Goal: Task Accomplishment & Management: Manage account settings

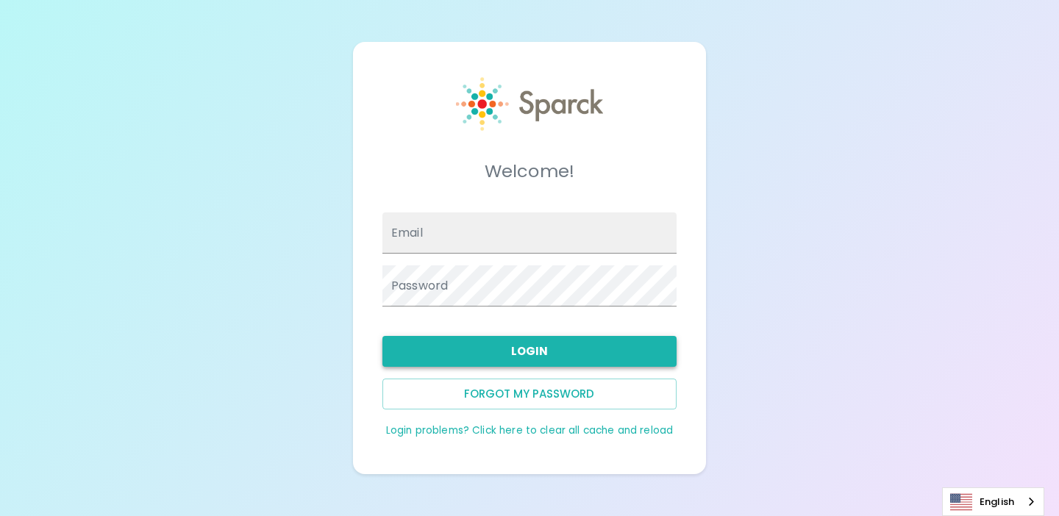
type input "admin@sparckco.com"
click at [505, 348] on button "Login" at bounding box center [529, 351] width 294 height 31
type input "admin@sparckco.com"
click at [300, 307] on div "Welcome! Email admin@sparckco.com Password Login Forgot my password Login probl…" at bounding box center [529, 258] width 1059 height 516
click at [502, 341] on button "Login" at bounding box center [529, 351] width 294 height 31
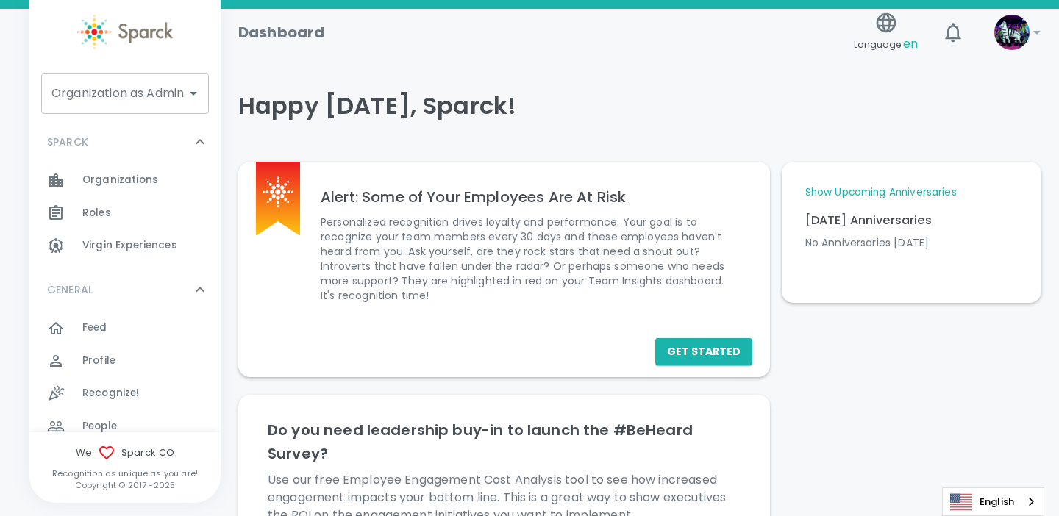
click at [143, 108] on div "Organization as Admin" at bounding box center [125, 93] width 168 height 41
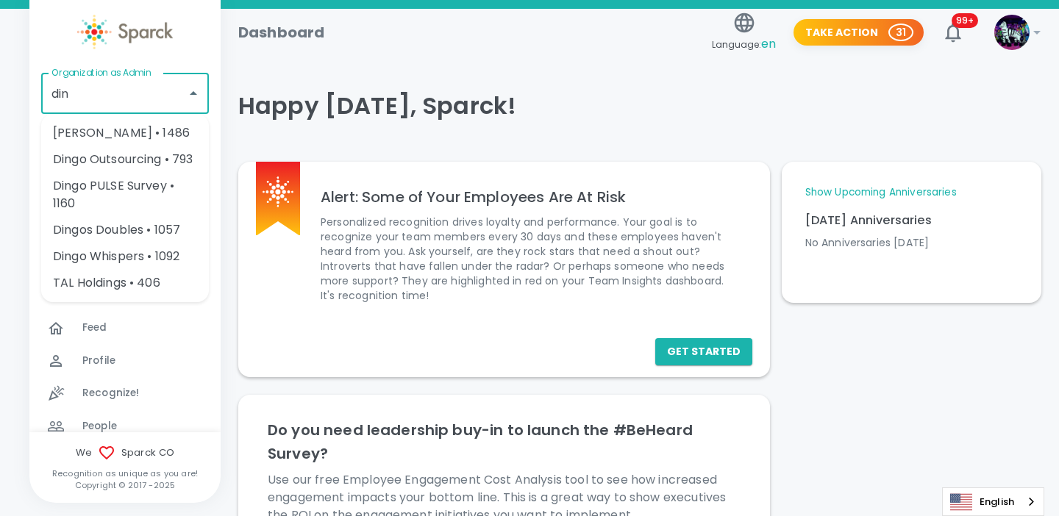
click at [149, 128] on li "[PERSON_NAME] • 1486" at bounding box center [125, 133] width 168 height 26
type input "[PERSON_NAME] • 1486"
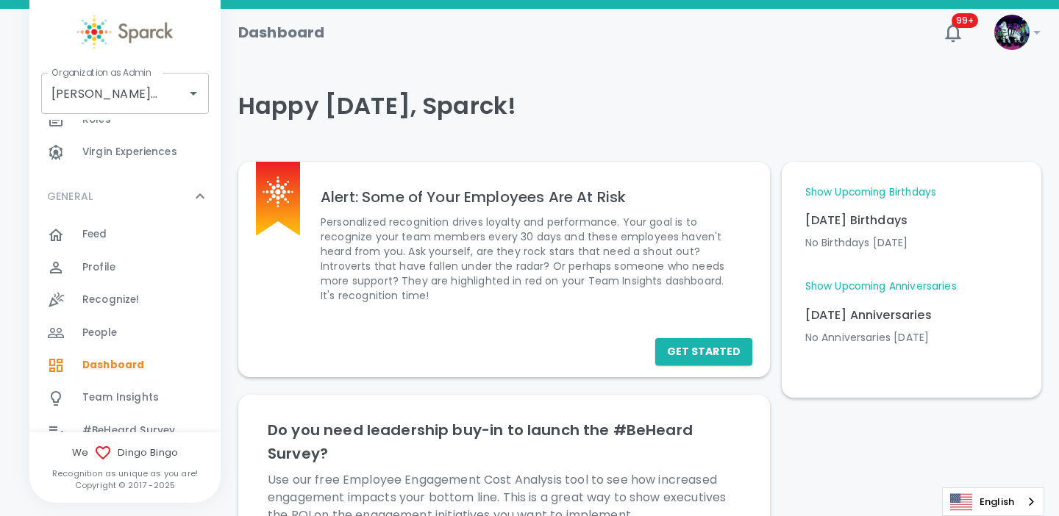
scroll to position [644, 0]
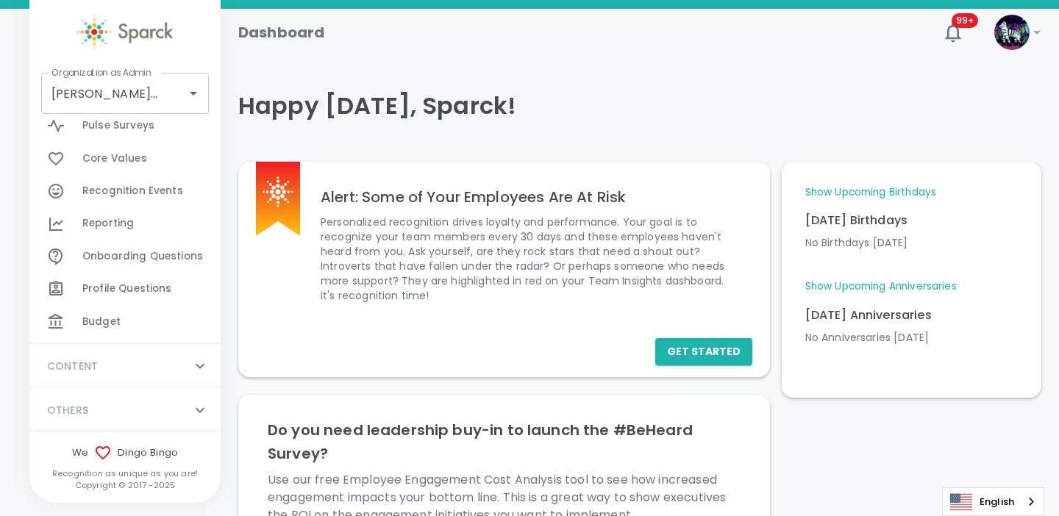
click at [107, 325] on span "Budget" at bounding box center [101, 322] width 38 height 15
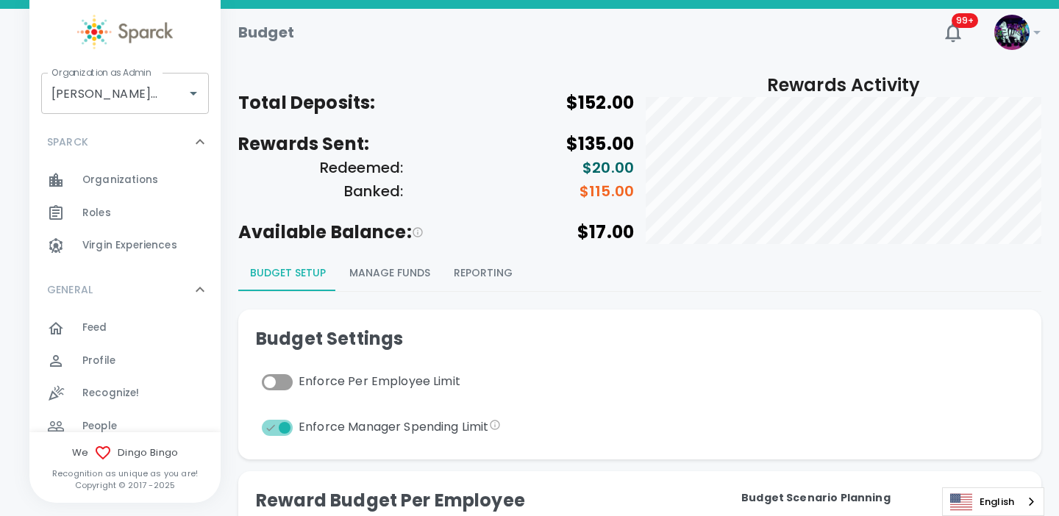
click at [415, 274] on button "Manage Funds" at bounding box center [390, 273] width 104 height 35
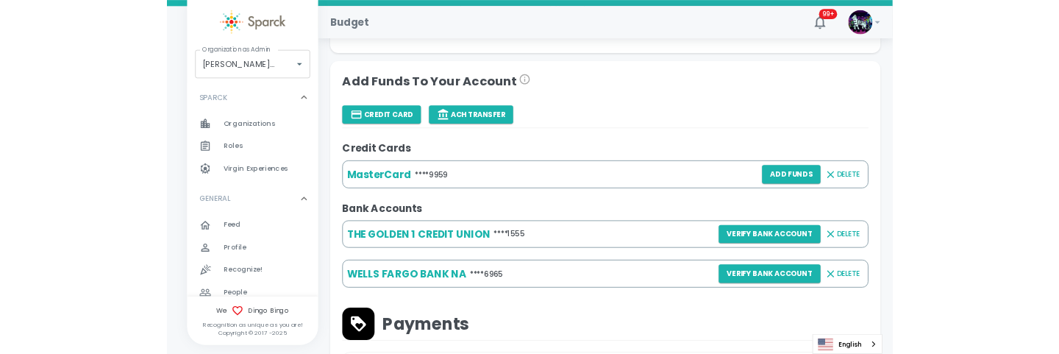
scroll to position [375, 0]
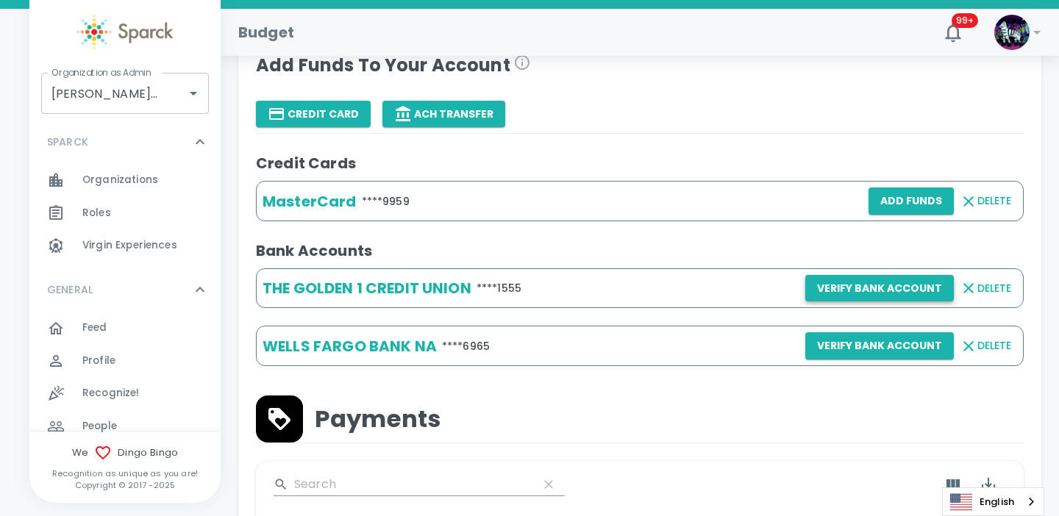
click at [852, 293] on button "Verify Bank Account" at bounding box center [879, 288] width 149 height 27
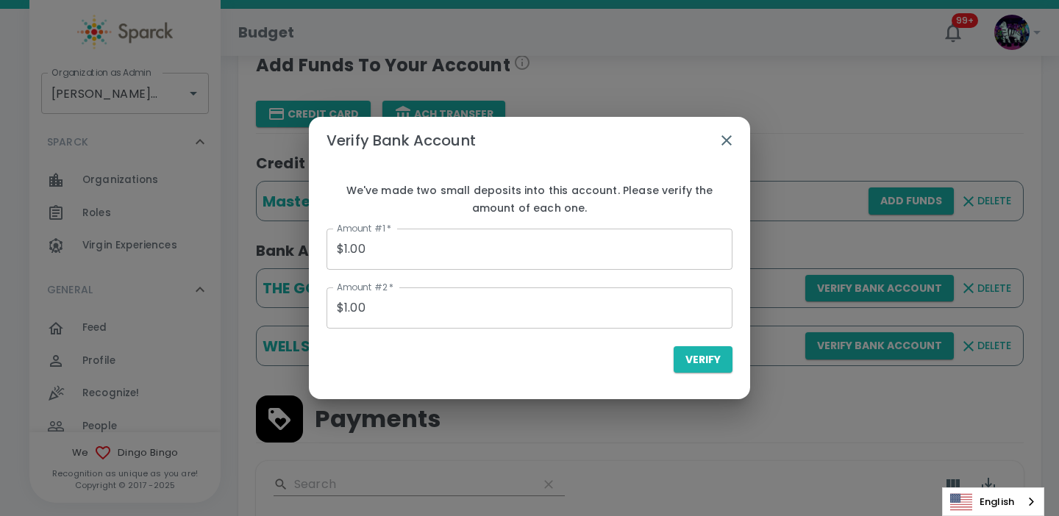
click at [415, 261] on input "$1.00" at bounding box center [530, 249] width 406 height 41
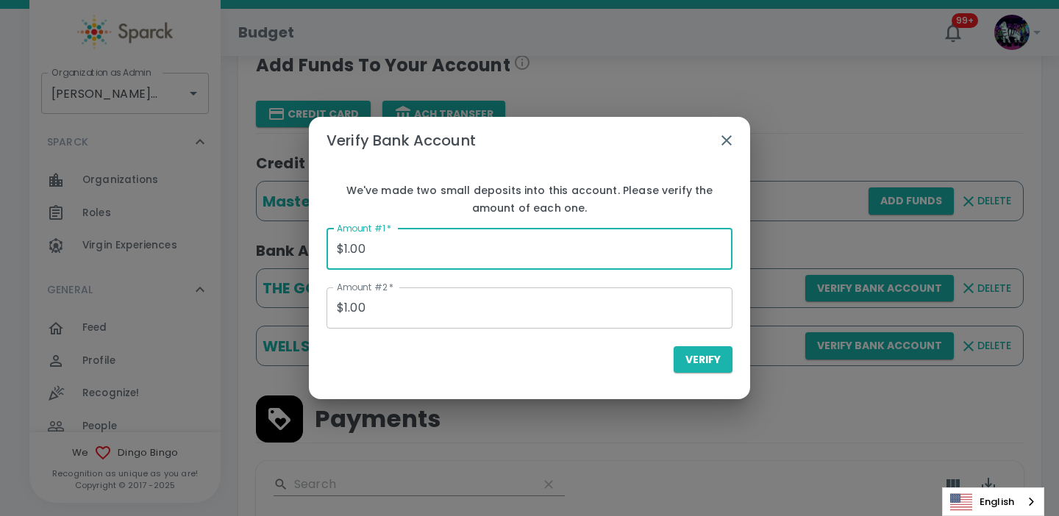
click at [415, 261] on input "$1.00" at bounding box center [530, 249] width 406 height 41
click at [390, 309] on input "$1.00" at bounding box center [530, 308] width 406 height 41
type input "$0.28"
click at [390, 309] on input "$1.00" at bounding box center [530, 308] width 406 height 41
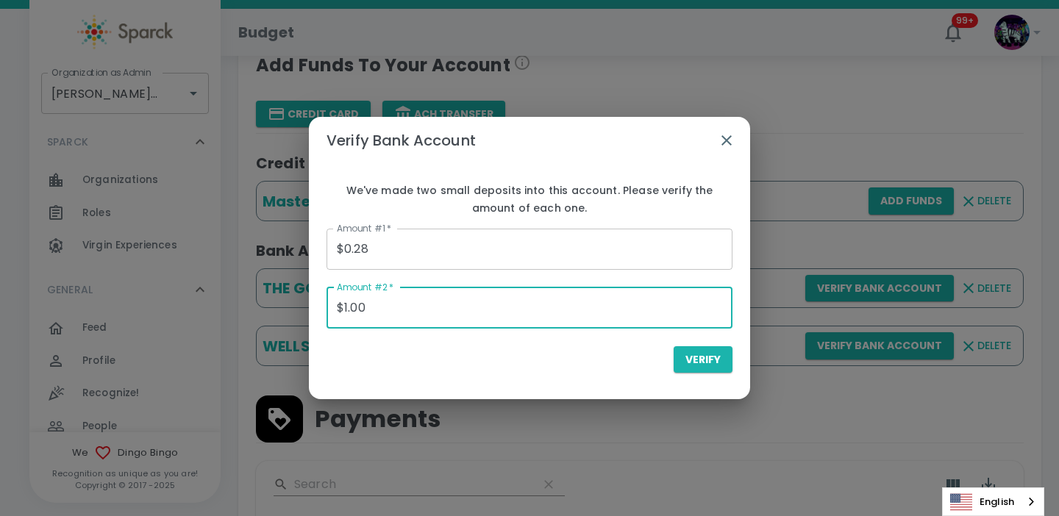
click at [390, 309] on input "$1.00" at bounding box center [530, 308] width 406 height 41
type input "$0.12"
click at [694, 364] on span "Verify" at bounding box center [702, 360] width 35 height 18
type input "$0.00"
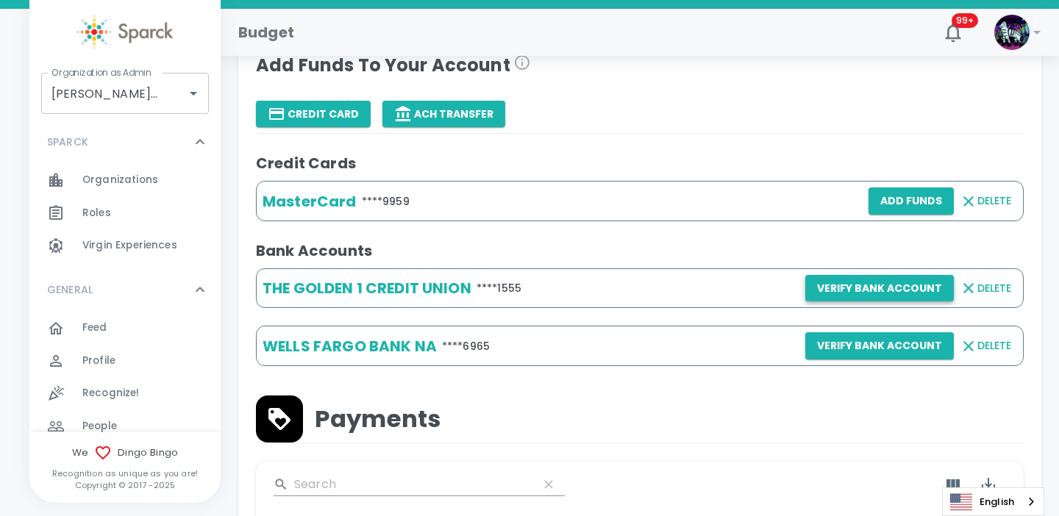
click at [880, 289] on button "Verify Bank Account" at bounding box center [879, 288] width 149 height 27
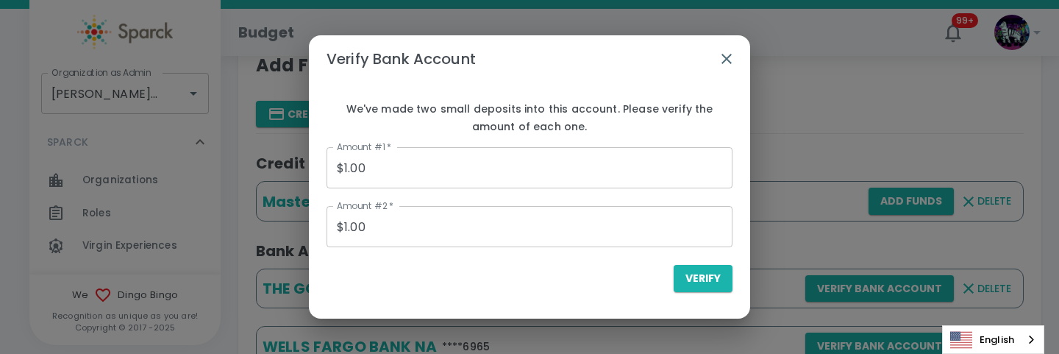
click at [365, 171] on input "$1.00" at bounding box center [530, 167] width 406 height 41
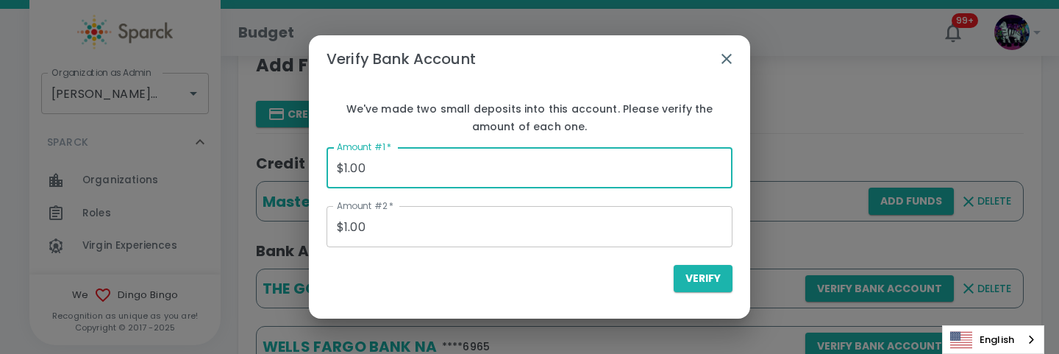
click at [365, 171] on input "$1.00" at bounding box center [530, 167] width 406 height 41
type input "$0.28"
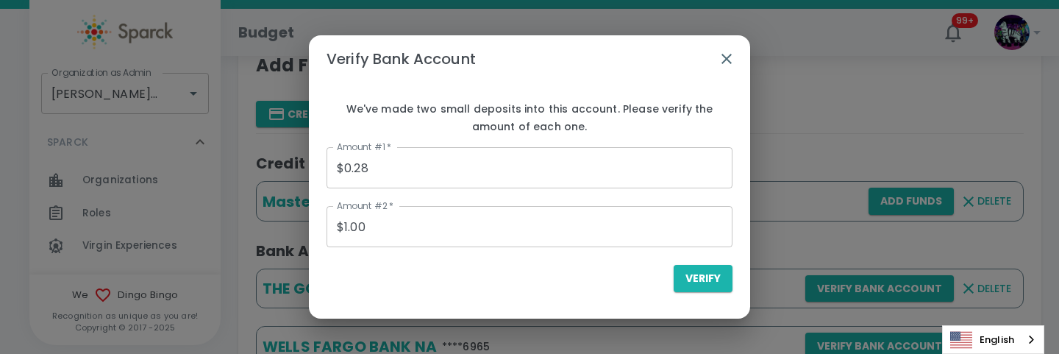
click at [368, 229] on input "$1.00" at bounding box center [530, 226] width 406 height 41
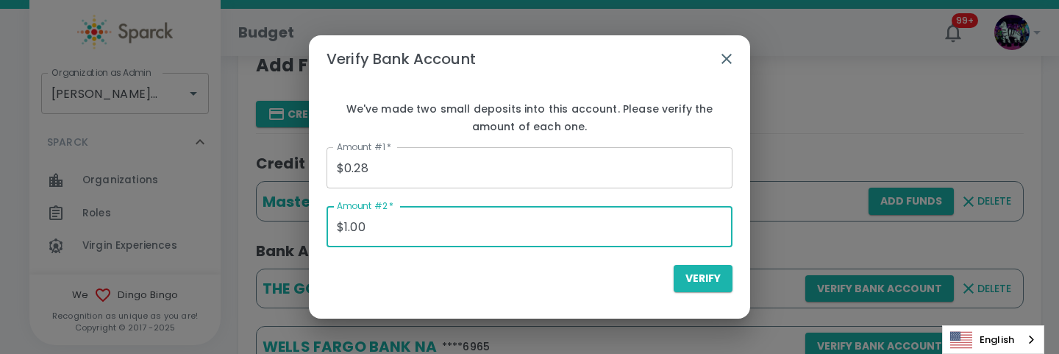
click at [368, 229] on input "$1.00" at bounding box center [530, 226] width 406 height 41
type input "$0.12"
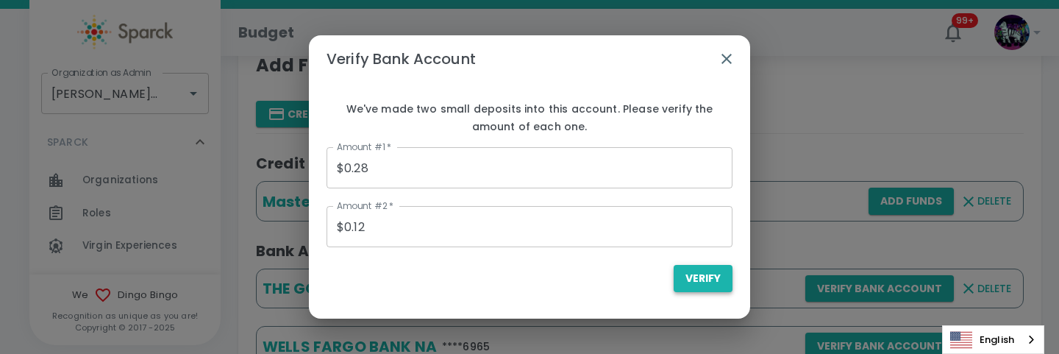
click at [698, 283] on span "Verify" at bounding box center [702, 278] width 35 height 18
type input "$0.00"
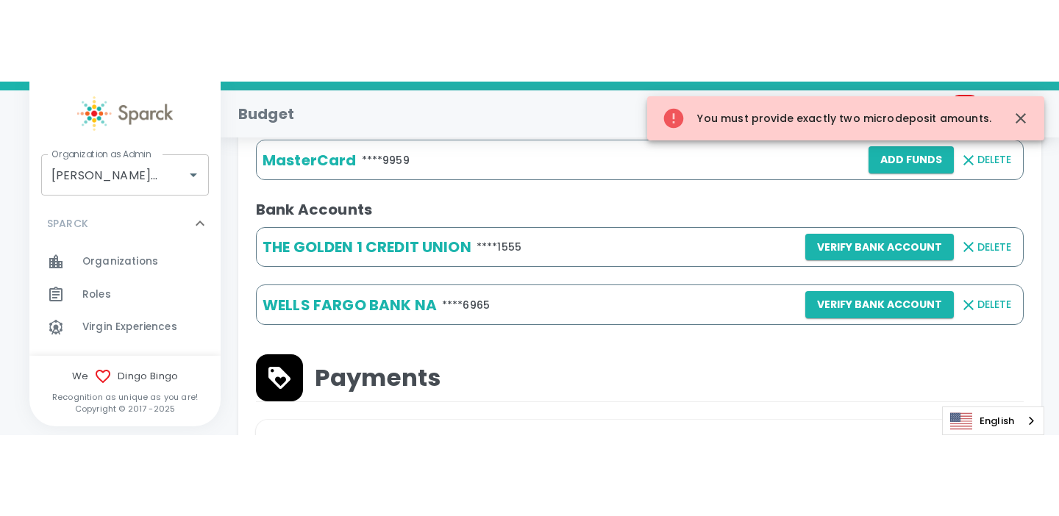
scroll to position [538, 0]
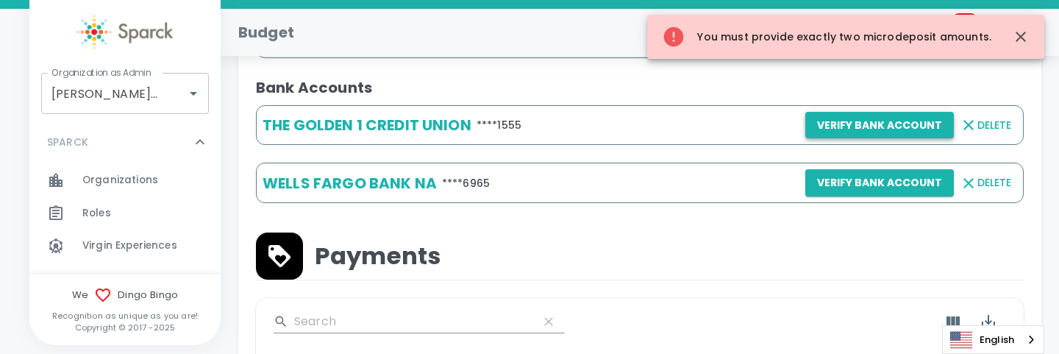
click at [866, 128] on button "Verify Bank Account" at bounding box center [879, 125] width 149 height 27
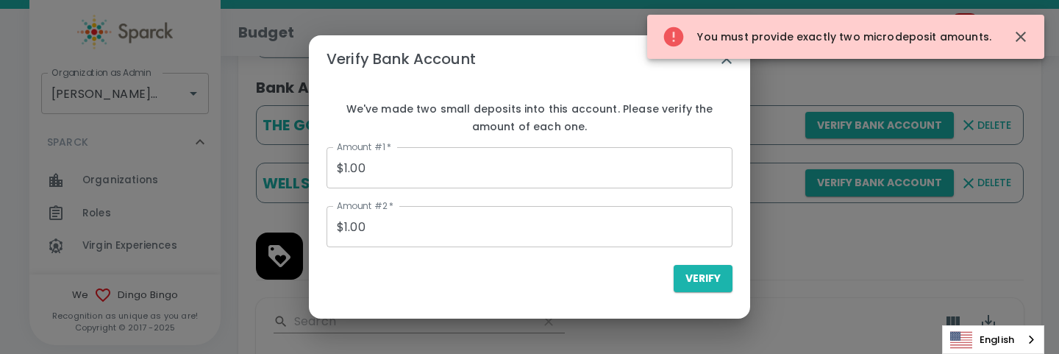
click at [468, 171] on input "$1.00" at bounding box center [530, 167] width 406 height 41
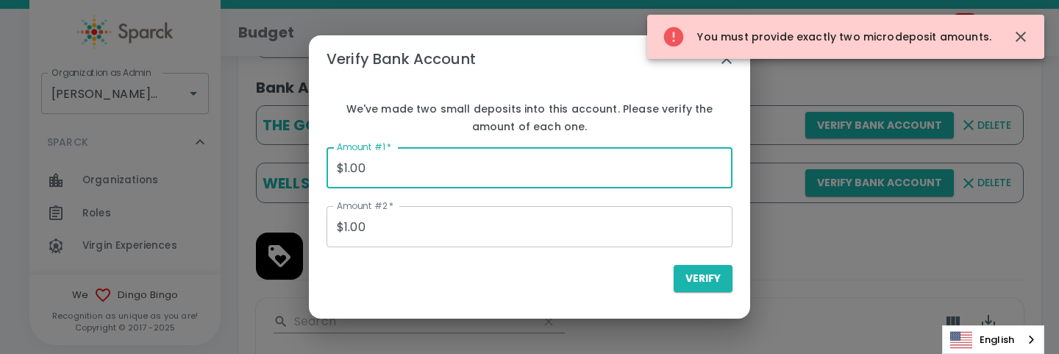
click at [468, 171] on input "$1.00" at bounding box center [530, 167] width 406 height 41
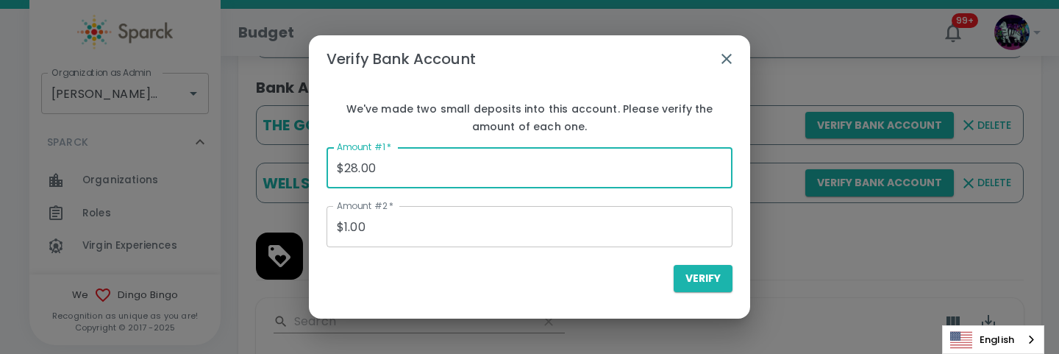
type input "$28.00"
click at [425, 217] on input "$1.00" at bounding box center [530, 226] width 406 height 41
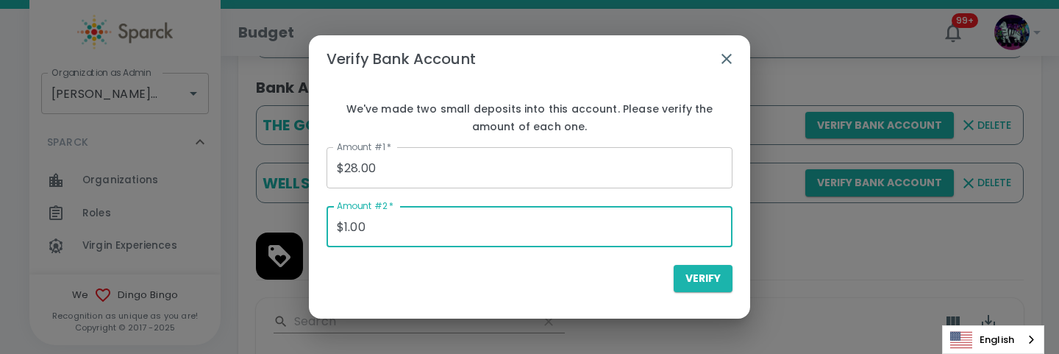
click at [425, 217] on input "$1.00" at bounding box center [530, 226] width 406 height 41
type input "$12.00"
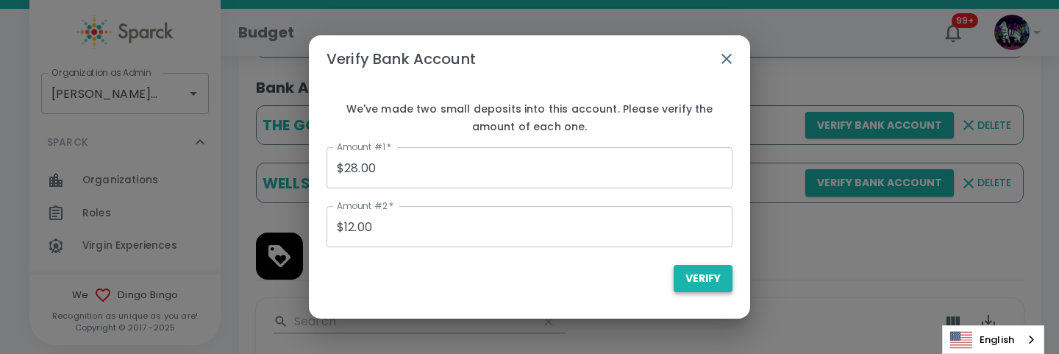
click at [693, 277] on span "Verify" at bounding box center [702, 278] width 35 height 18
type input "$0.00"
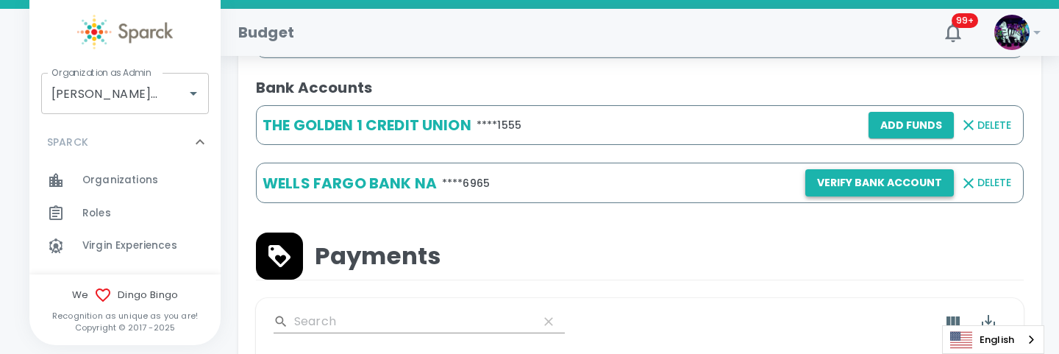
click at [841, 180] on button "Verify Bank Account" at bounding box center [879, 182] width 149 height 27
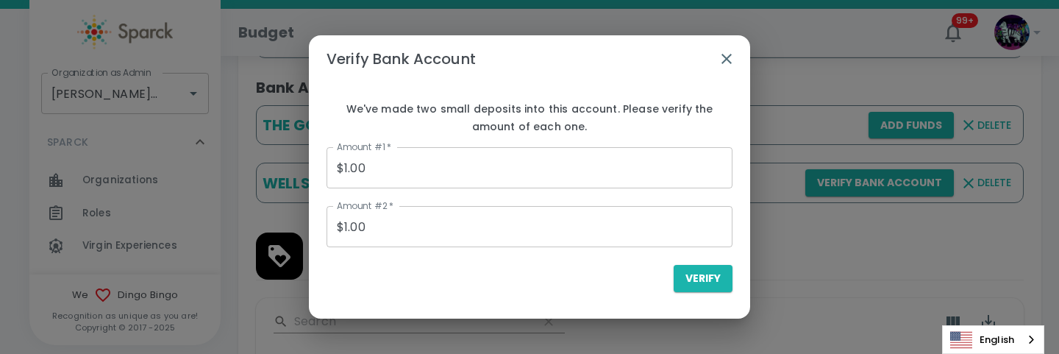
click at [503, 170] on input "$1.00" at bounding box center [530, 167] width 406 height 41
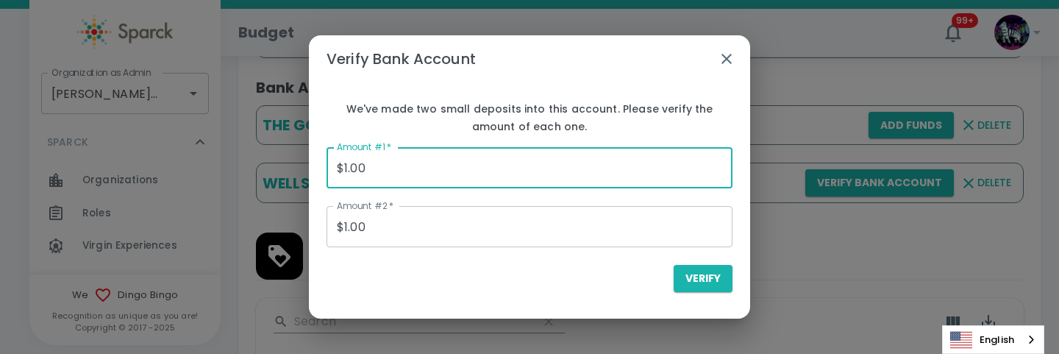
click at [503, 170] on input "$1.00" at bounding box center [530, 167] width 406 height 41
type input "$16.00"
click at [446, 229] on input "$1.00" at bounding box center [530, 226] width 406 height 41
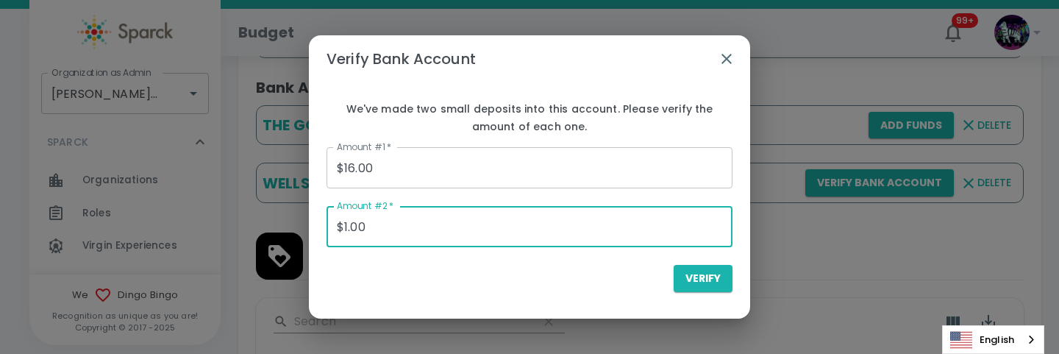
click at [446, 229] on input "$1.00" at bounding box center [530, 226] width 406 height 41
type input "$10.00"
click at [695, 290] on button "Verify" at bounding box center [703, 278] width 59 height 27
type input "$0.00"
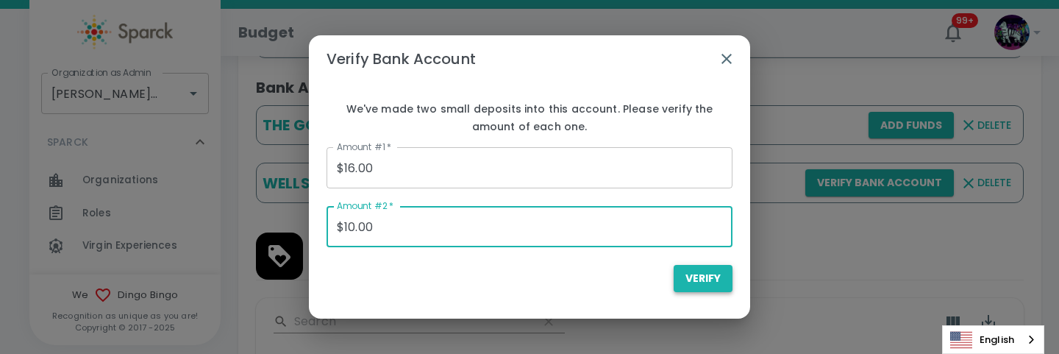
type input "$0.00"
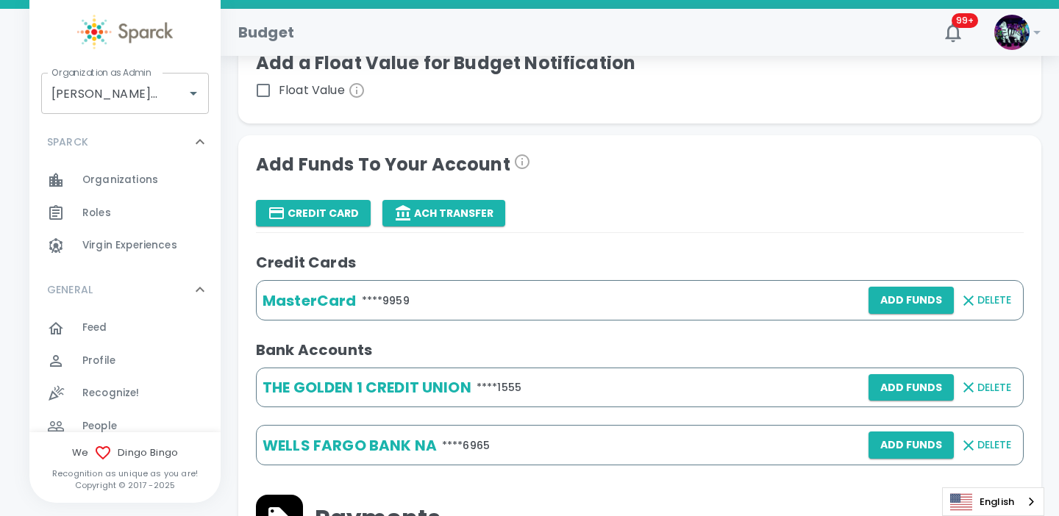
scroll to position [274, 0]
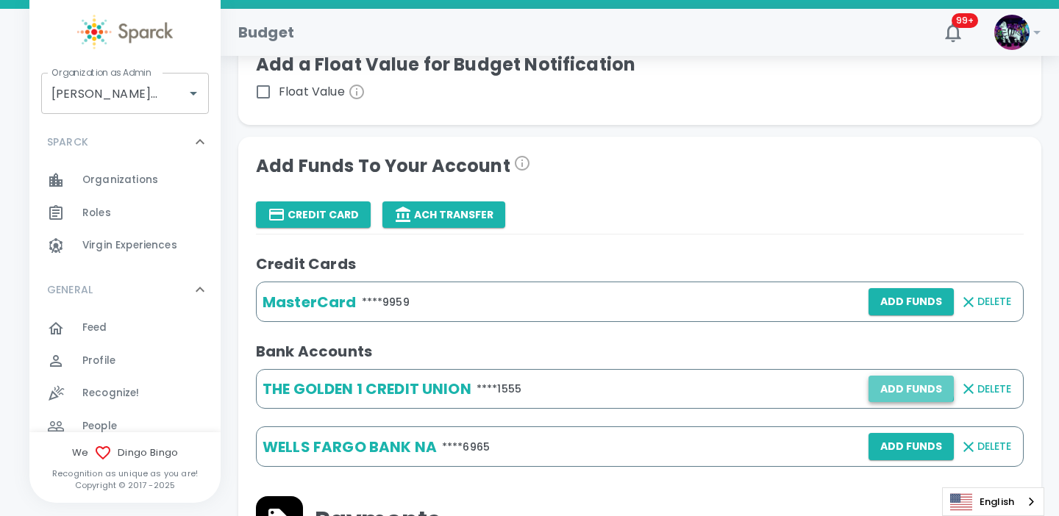
click at [894, 386] on button "Add Funds" at bounding box center [911, 389] width 85 height 27
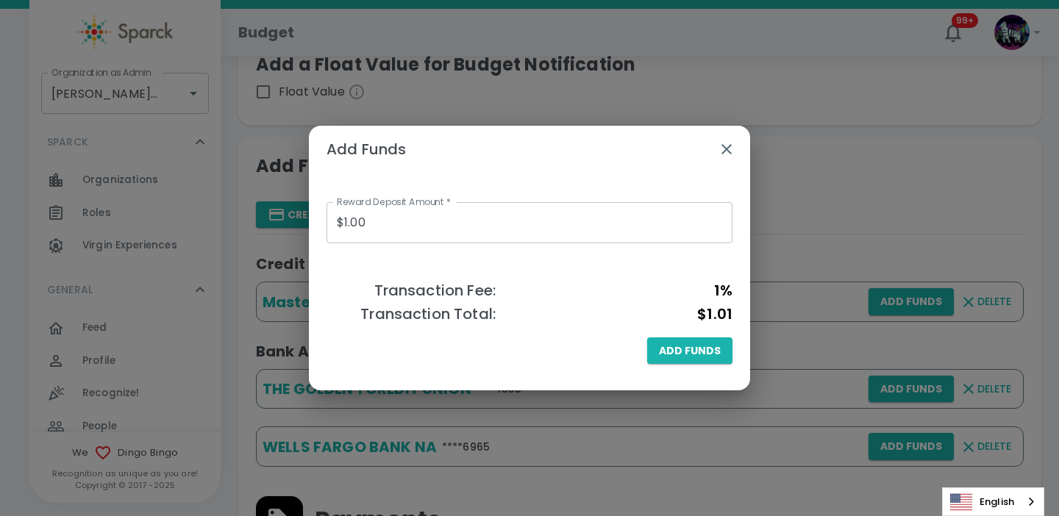
click at [728, 148] on icon "button" at bounding box center [726, 149] width 10 height 10
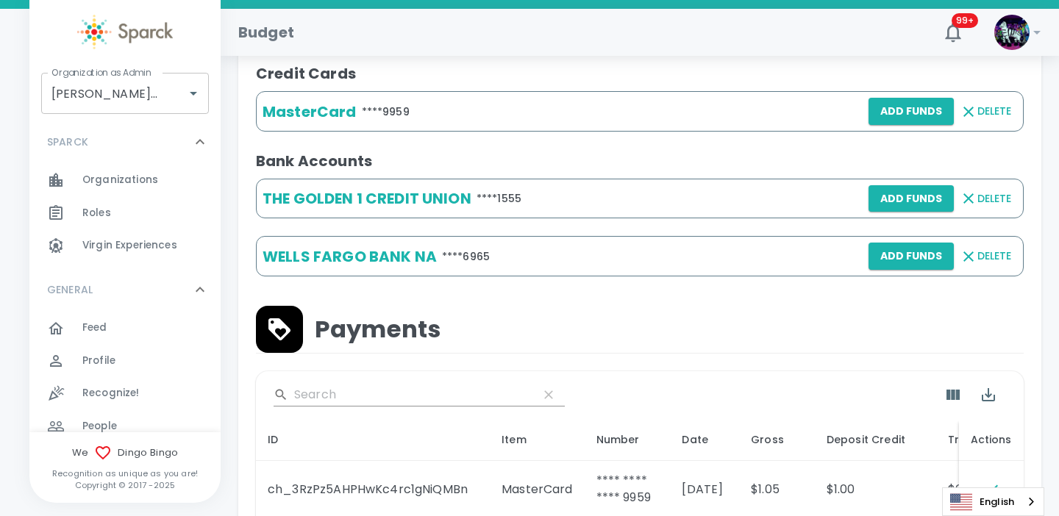
scroll to position [468, 0]
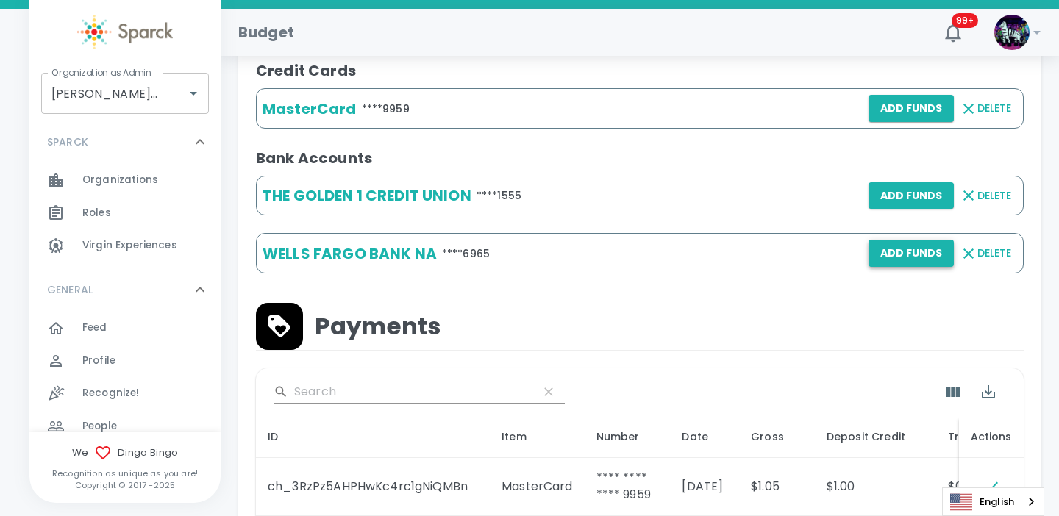
click at [894, 262] on button "Add Funds" at bounding box center [911, 253] width 85 height 27
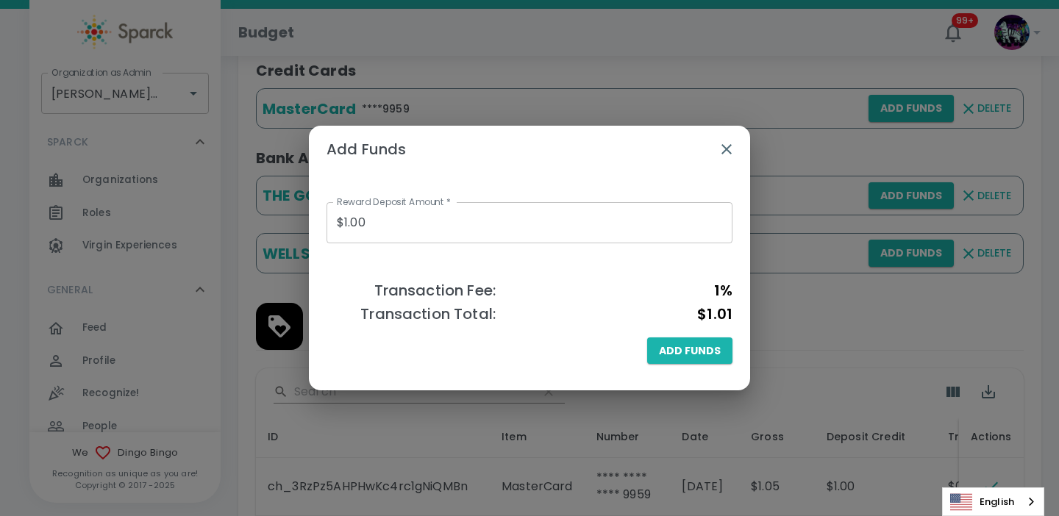
click at [725, 148] on icon "button" at bounding box center [726, 149] width 10 height 10
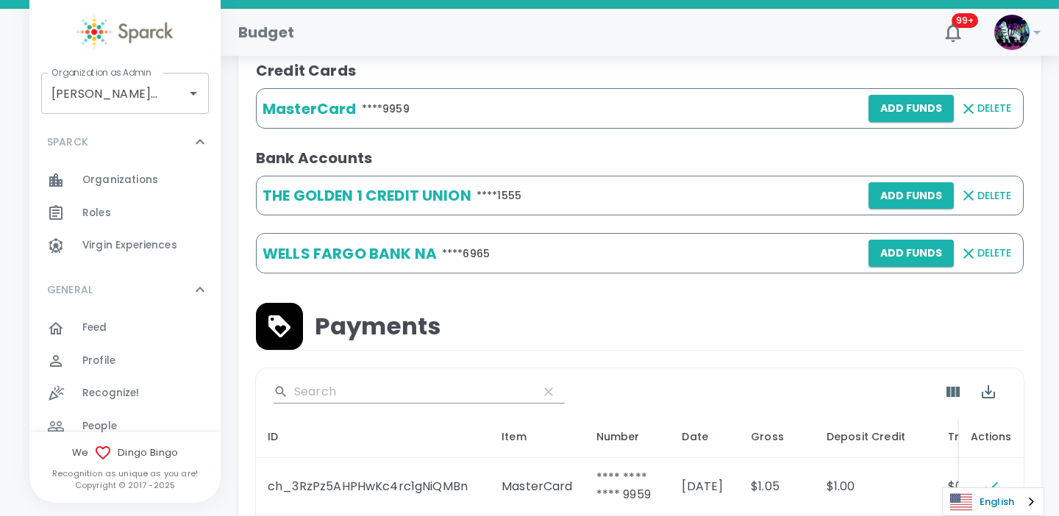
click at [992, 507] on link "English" at bounding box center [993, 501] width 101 height 27
click at [997, 477] on link "Português" at bounding box center [992, 473] width 99 height 27
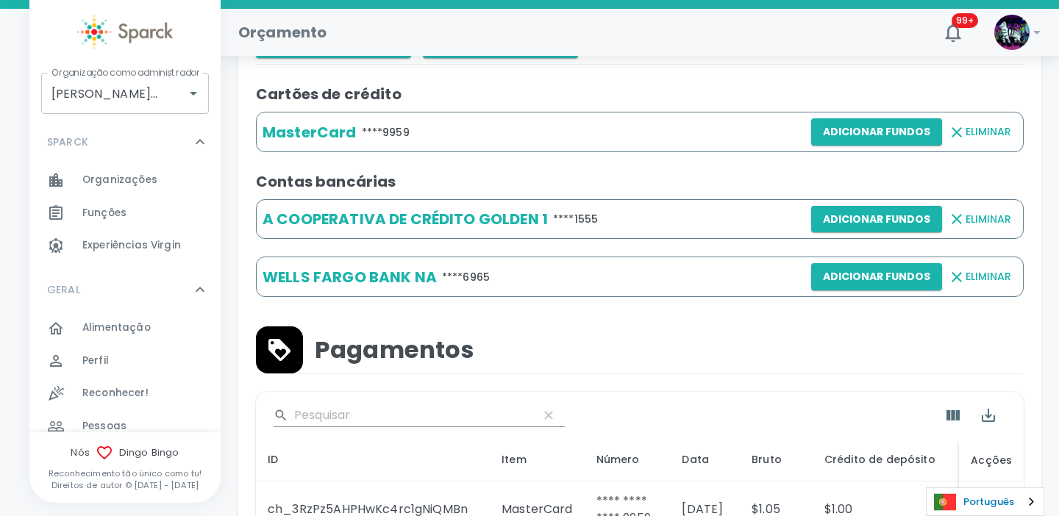
click at [997, 504] on link "Português" at bounding box center [985, 501] width 117 height 27
click at [991, 420] on link "English" at bounding box center [968, 419] width 82 height 27
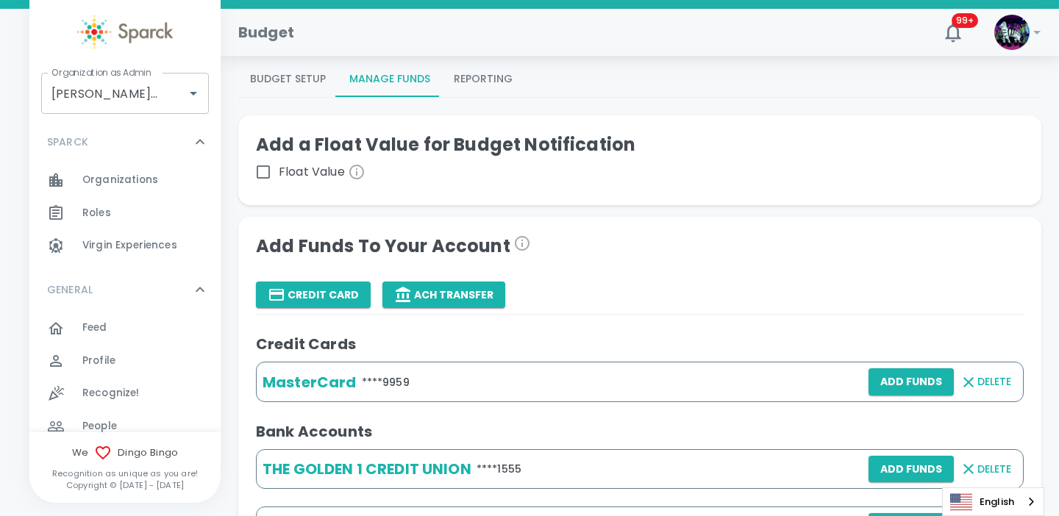
scroll to position [187, 0]
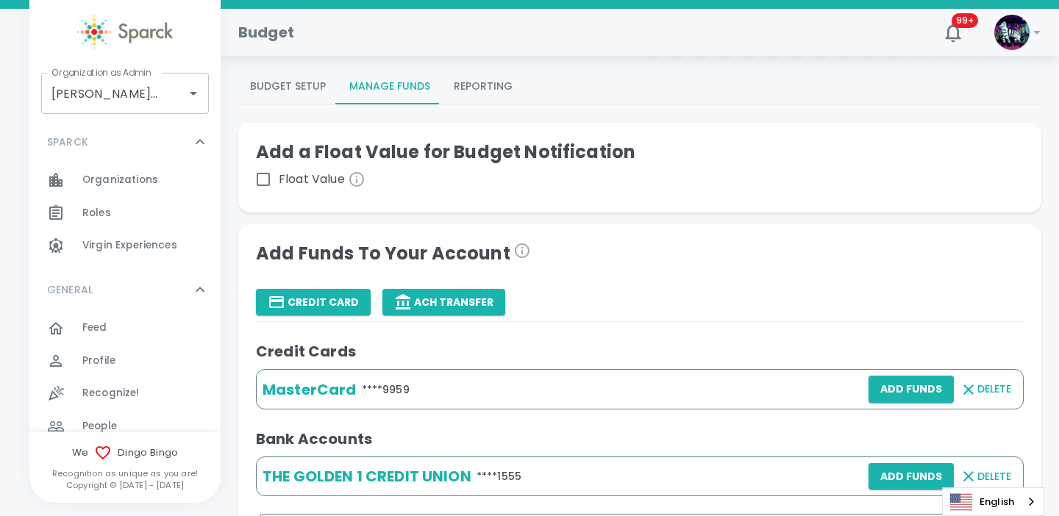
click at [321, 82] on button "Budget Setup" at bounding box center [287, 86] width 99 height 35
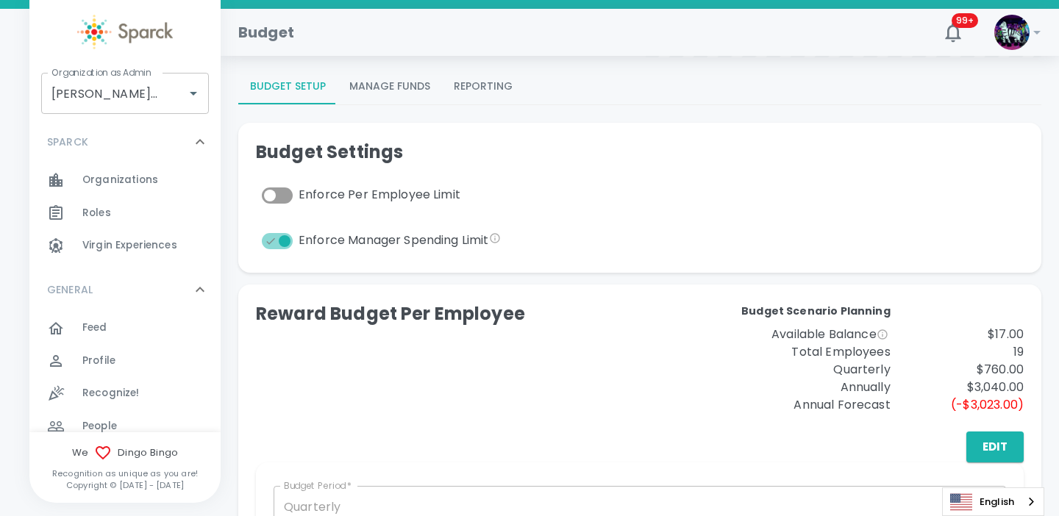
click at [379, 84] on button "Manage Funds" at bounding box center [390, 86] width 104 height 35
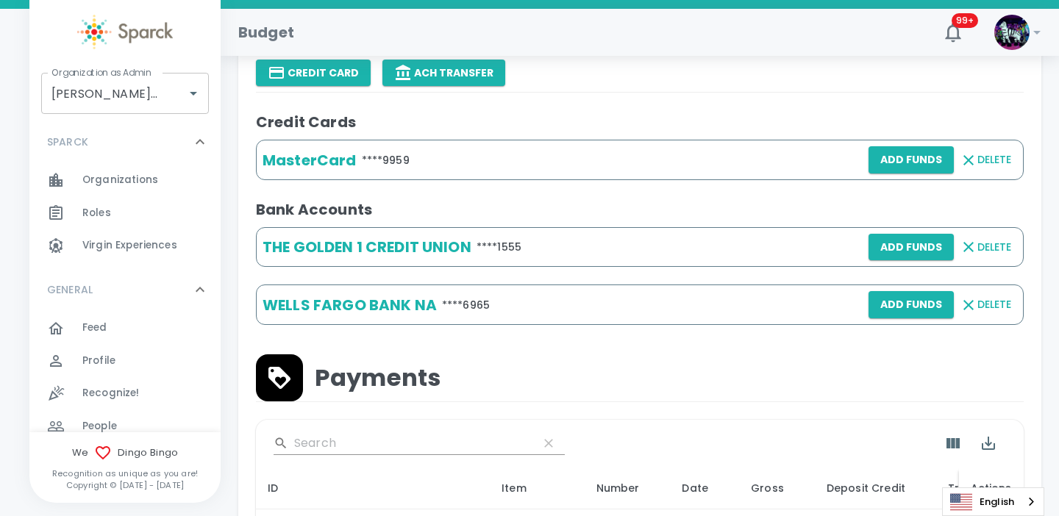
scroll to position [412, 0]
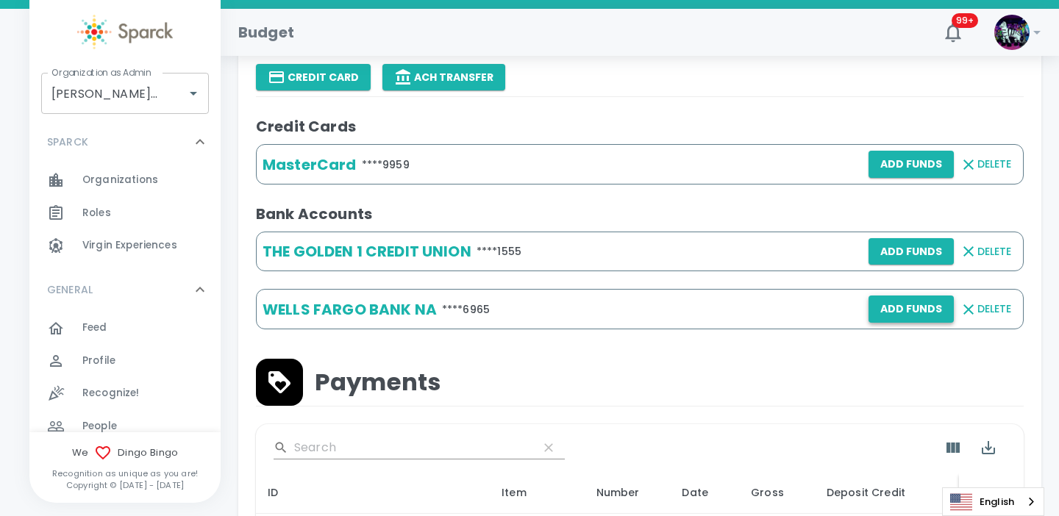
click at [895, 309] on button "Add Funds" at bounding box center [911, 309] width 85 height 27
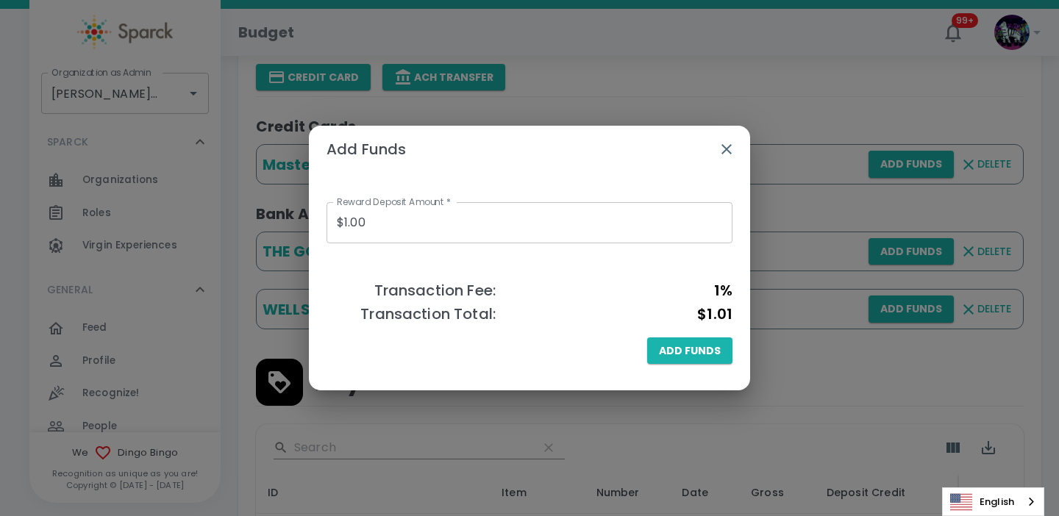
click at [727, 151] on icon "button" at bounding box center [727, 149] width 18 height 18
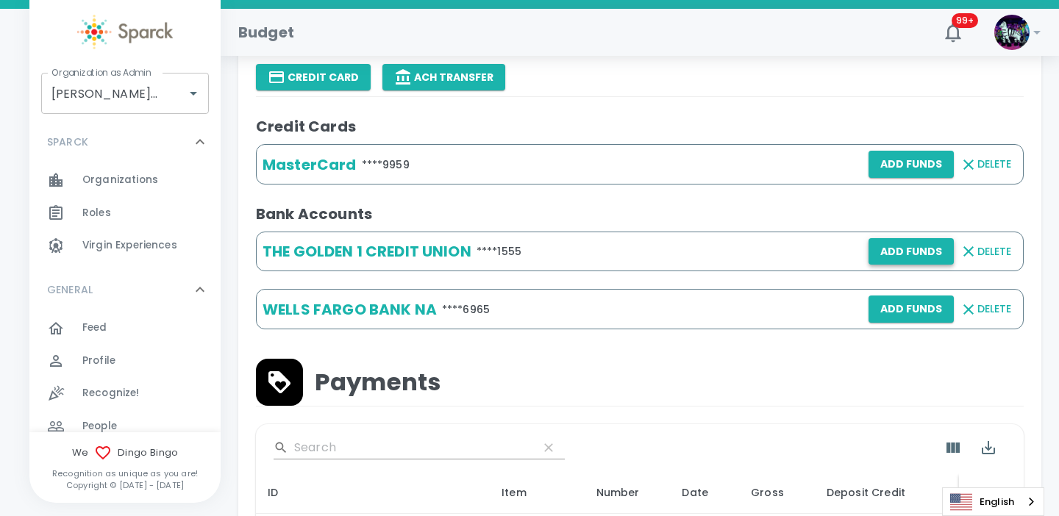
click at [891, 249] on button "Add Funds" at bounding box center [911, 251] width 85 height 27
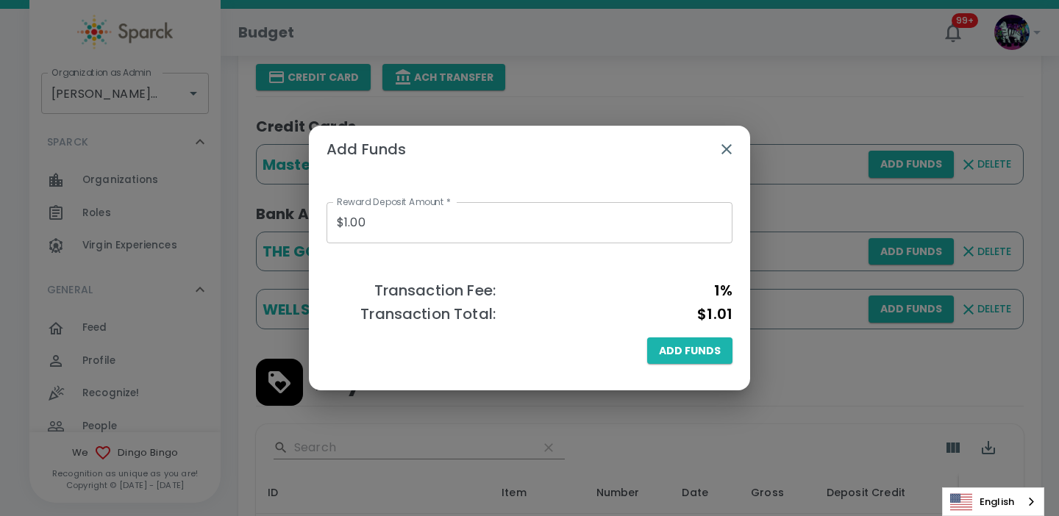
click at [727, 152] on icon "button" at bounding box center [727, 149] width 18 height 18
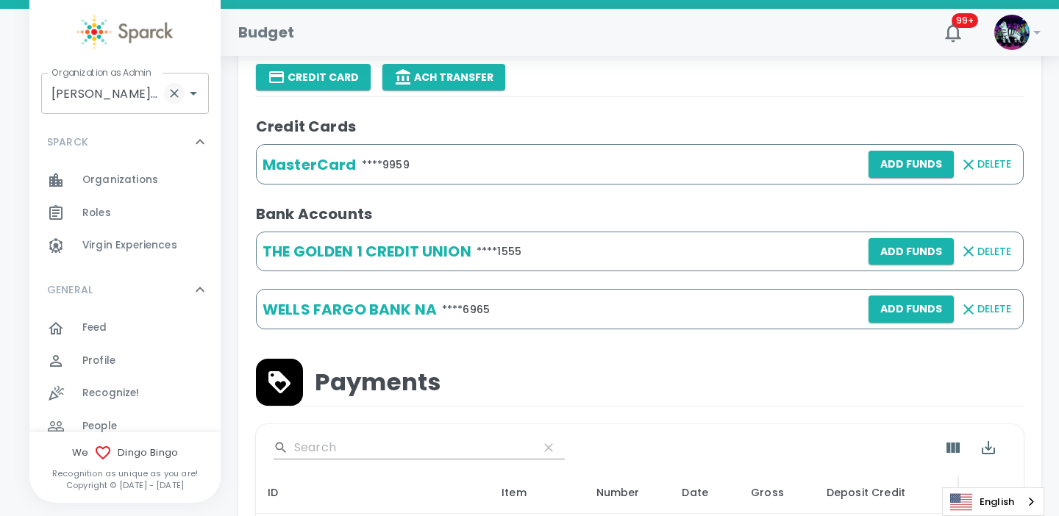
click at [171, 97] on icon "Clear" at bounding box center [174, 93] width 9 height 9
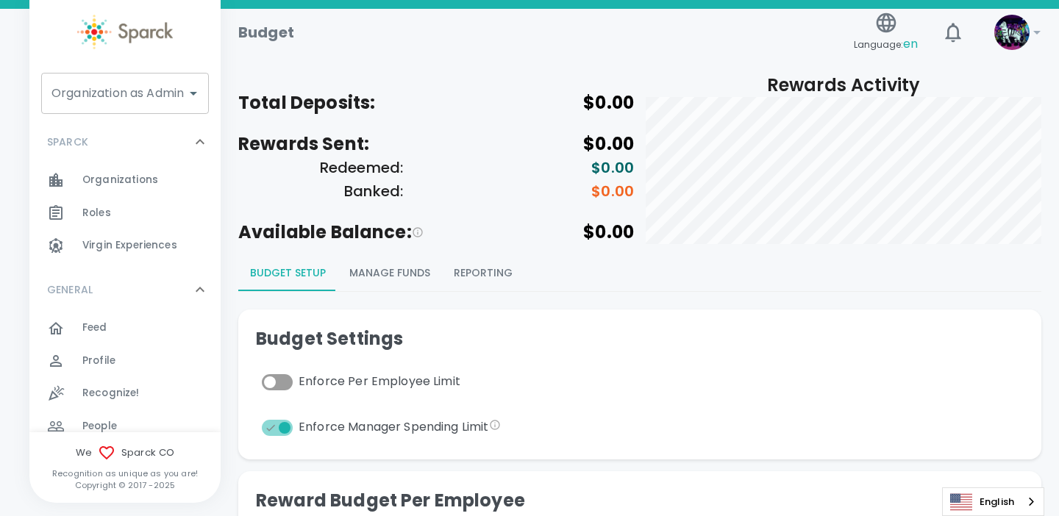
click at [140, 99] on div "Organization as Admin Organization as Admin" at bounding box center [125, 93] width 168 height 41
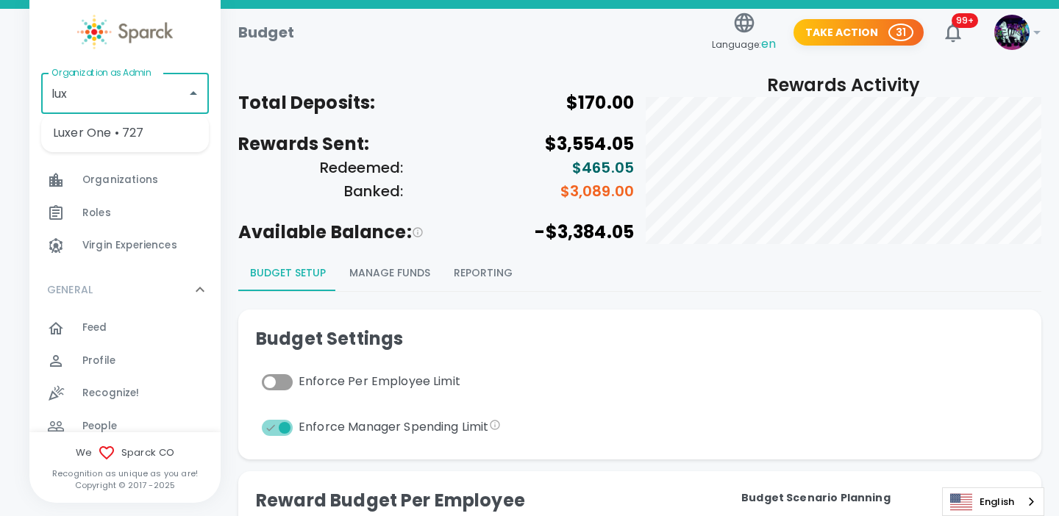
click at [146, 136] on li "Luxer One • 727" at bounding box center [125, 133] width 168 height 26
type input "Luxer One • 727"
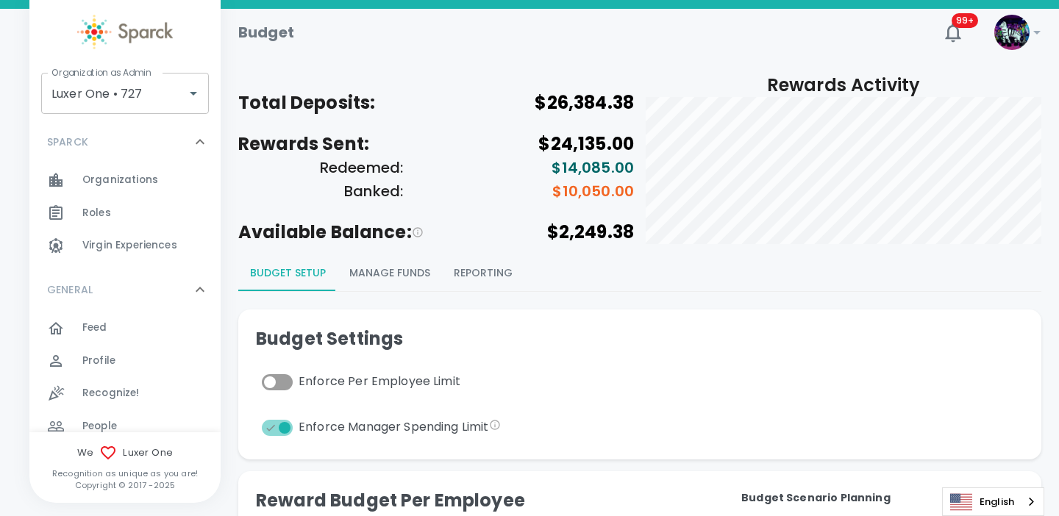
click at [405, 277] on button "Manage Funds" at bounding box center [390, 273] width 104 height 35
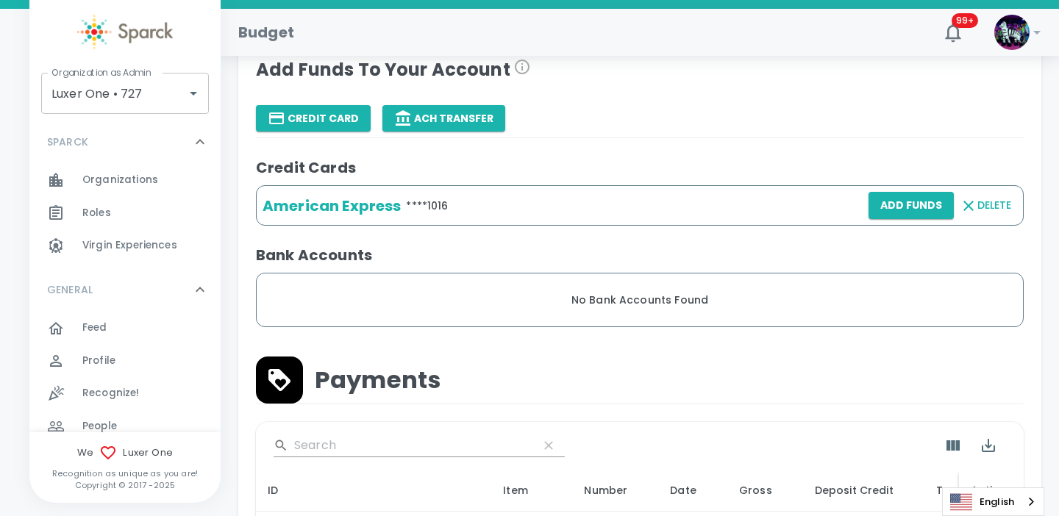
scroll to position [463, 0]
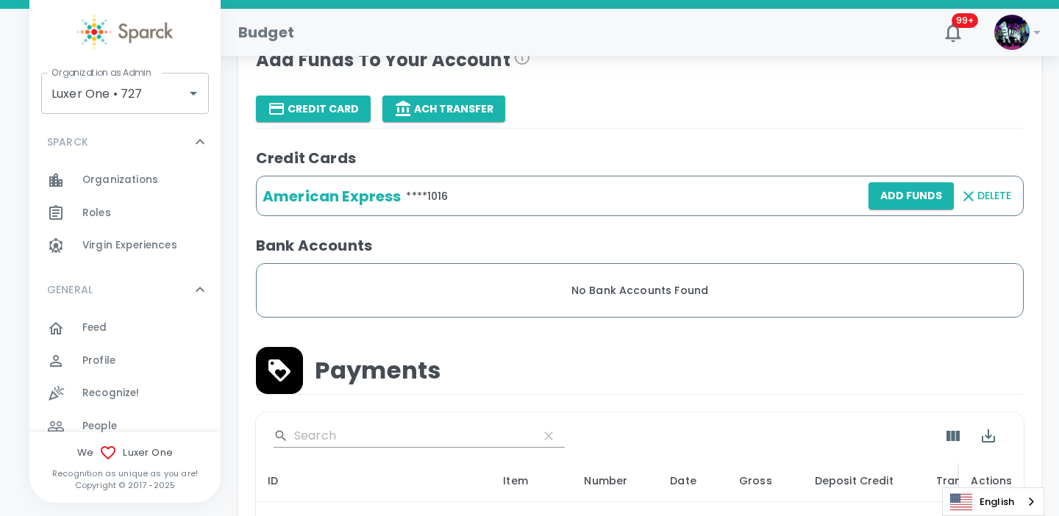
click at [663, 293] on span "No Bank Accounts Found" at bounding box center [639, 290] width 137 height 15
click at [900, 198] on button "Add Funds" at bounding box center [911, 195] width 85 height 27
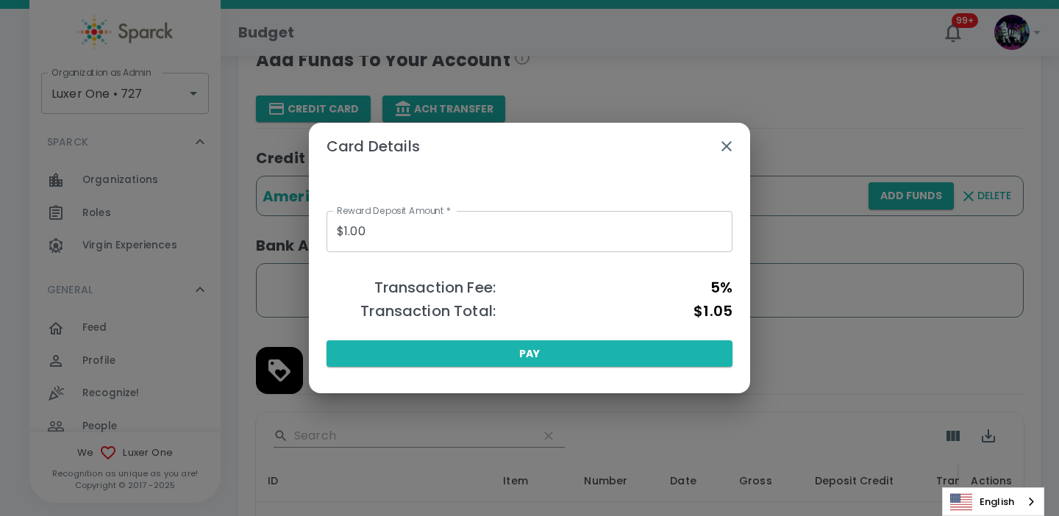
click at [727, 141] on icon "button" at bounding box center [727, 147] width 18 height 18
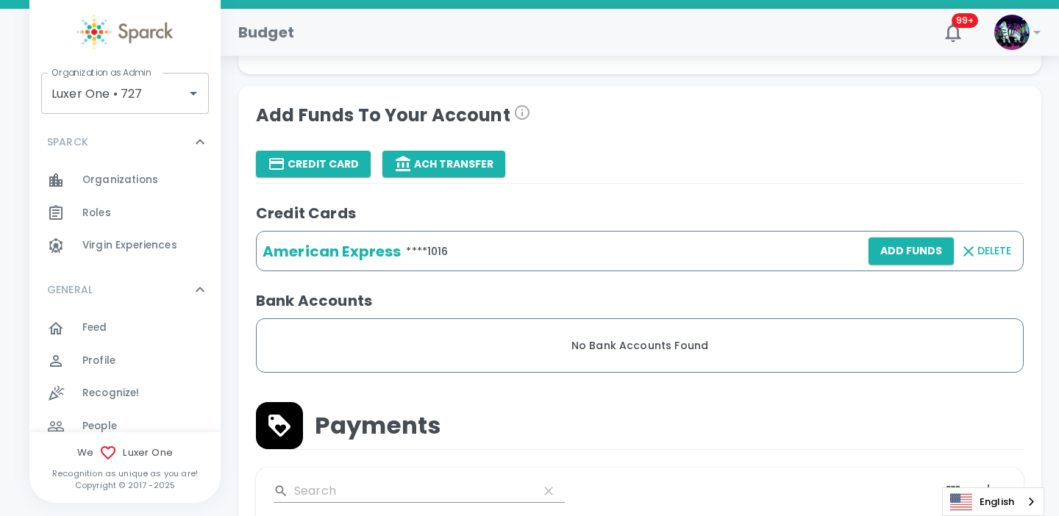
scroll to position [404, 0]
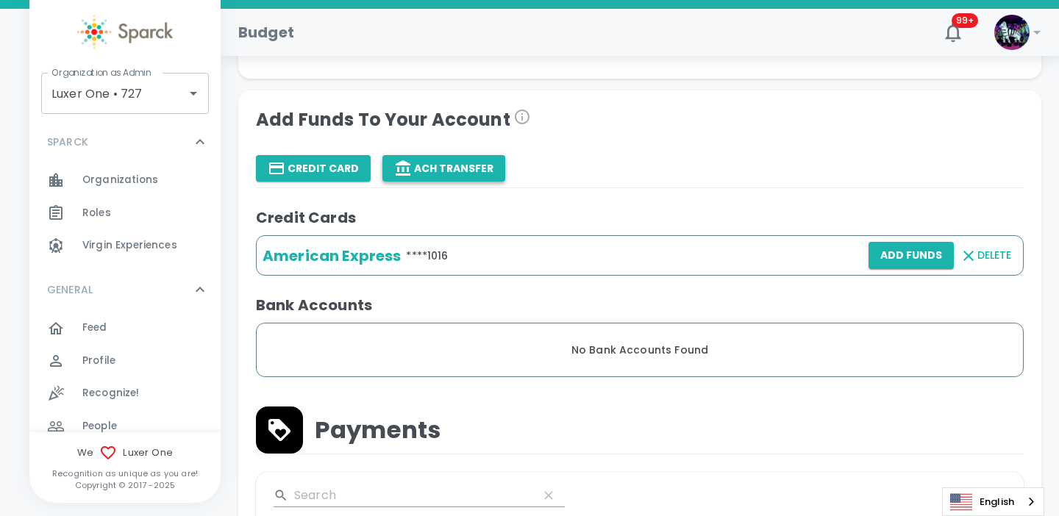
click at [467, 168] on button "ACH Transfer" at bounding box center [443, 168] width 123 height 27
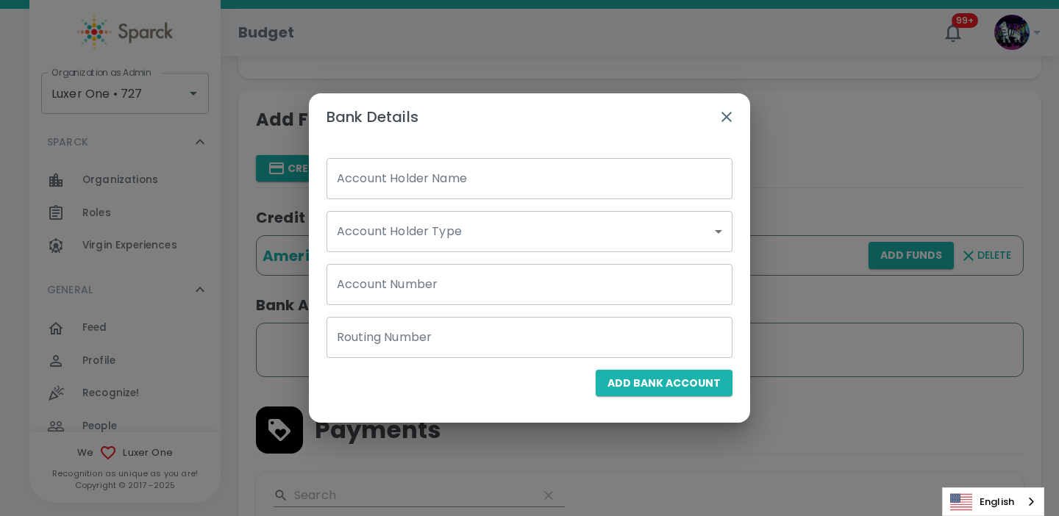
click at [731, 118] on icon "button" at bounding box center [727, 117] width 18 height 18
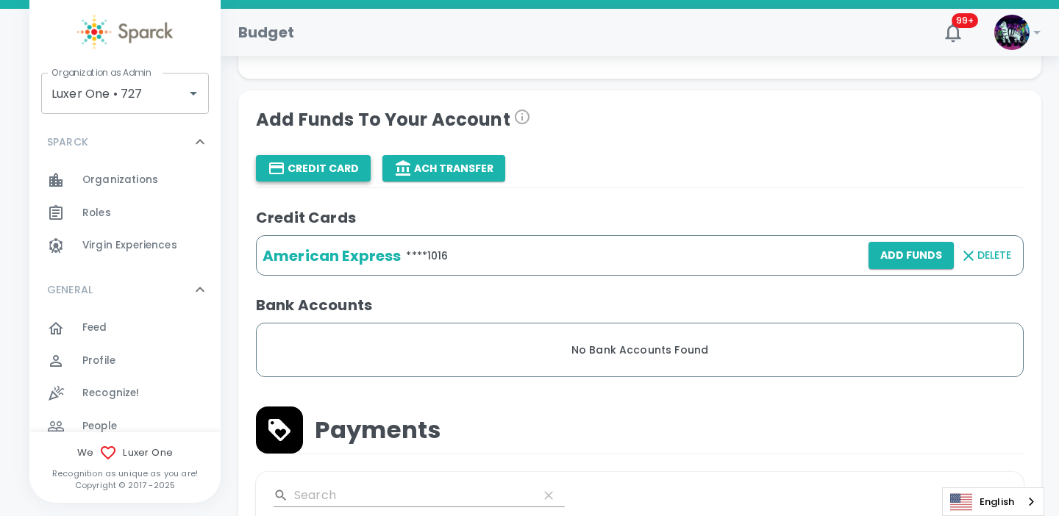
click at [337, 171] on button "Credit Card" at bounding box center [313, 168] width 115 height 27
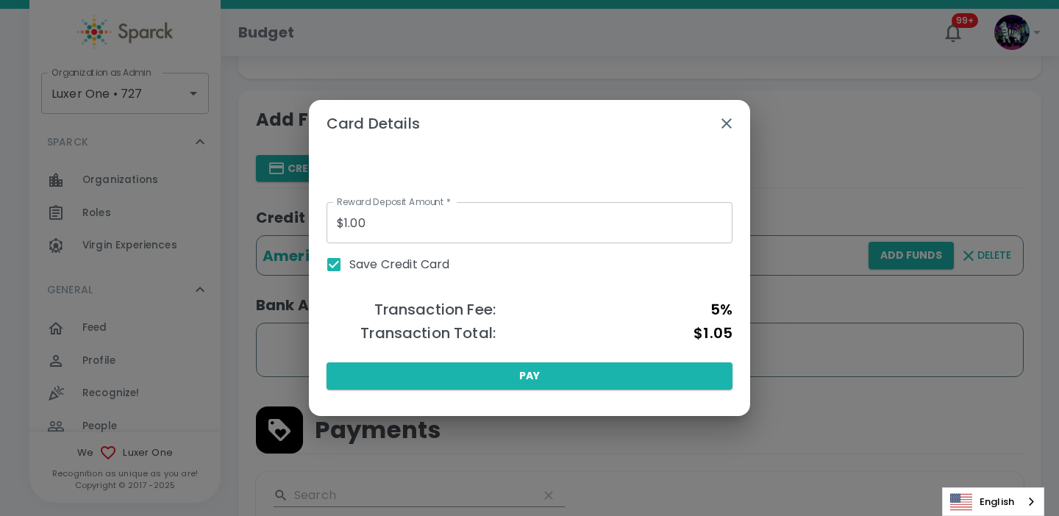
click at [729, 126] on icon "button" at bounding box center [726, 123] width 10 height 10
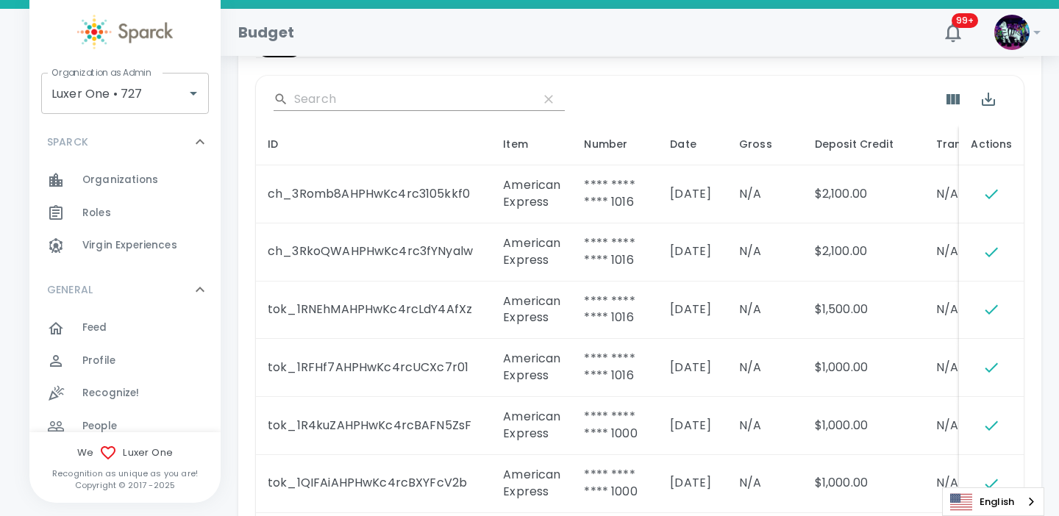
scroll to position [801, 0]
click at [694, 252] on td "07/14/25" at bounding box center [692, 252] width 69 height 58
click at [696, 310] on td "05/10/25" at bounding box center [692, 310] width 69 height 58
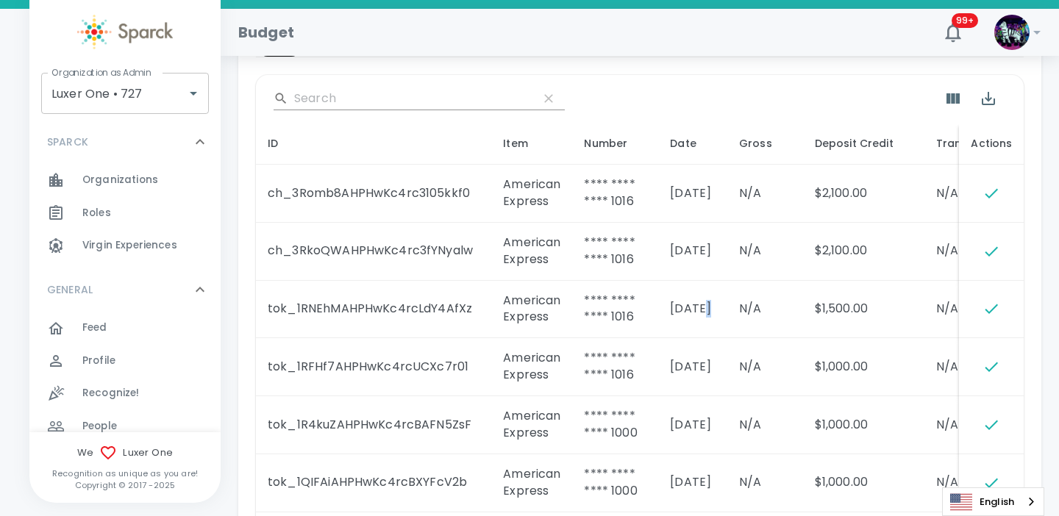
click at [719, 343] on td "04/18/25" at bounding box center [692, 367] width 69 height 58
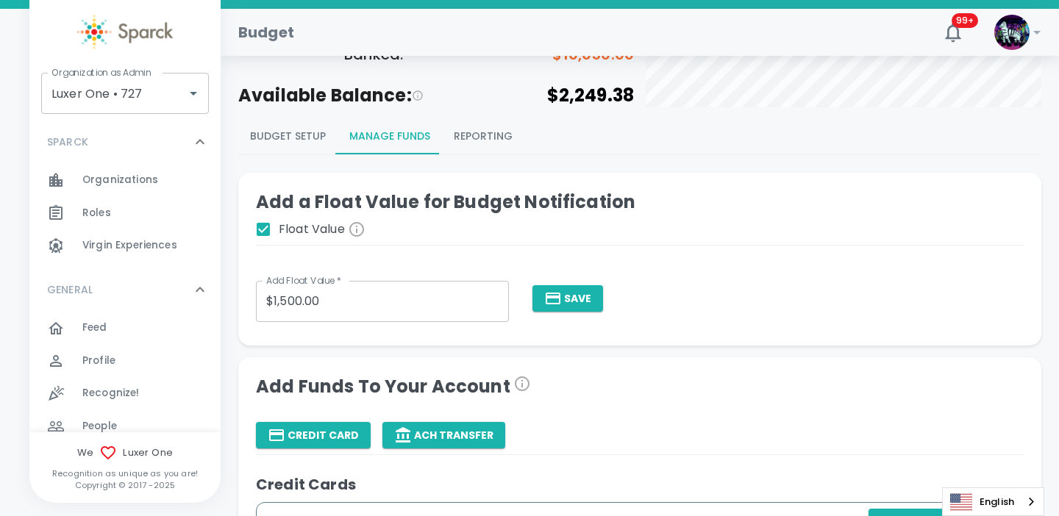
scroll to position [0, 0]
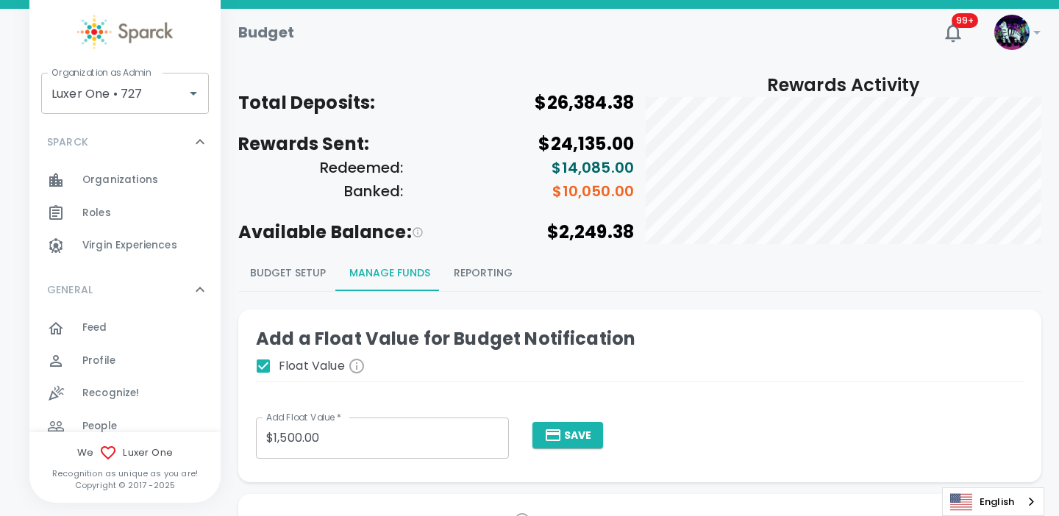
click at [485, 274] on button "Reporting" at bounding box center [483, 273] width 82 height 35
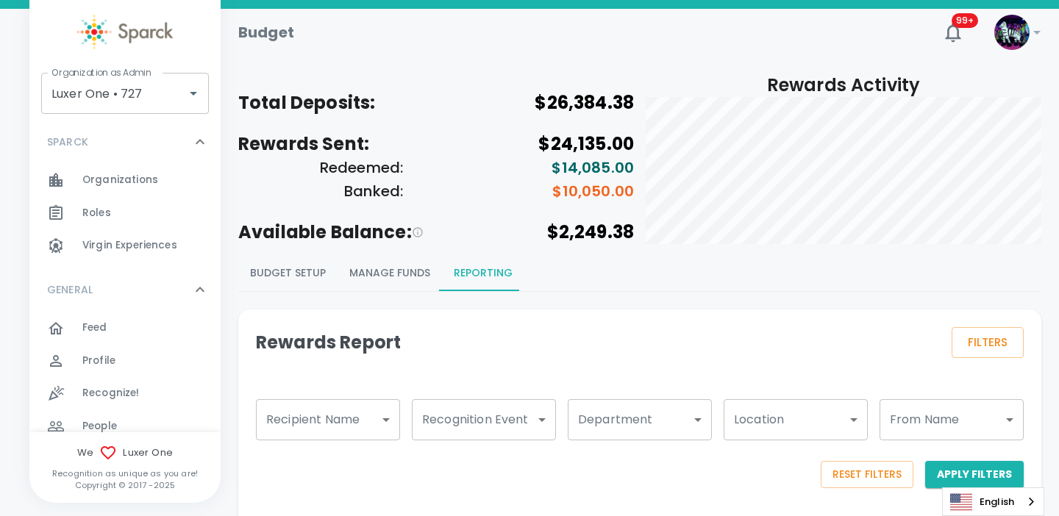
click at [410, 283] on button "Manage Funds" at bounding box center [390, 273] width 104 height 35
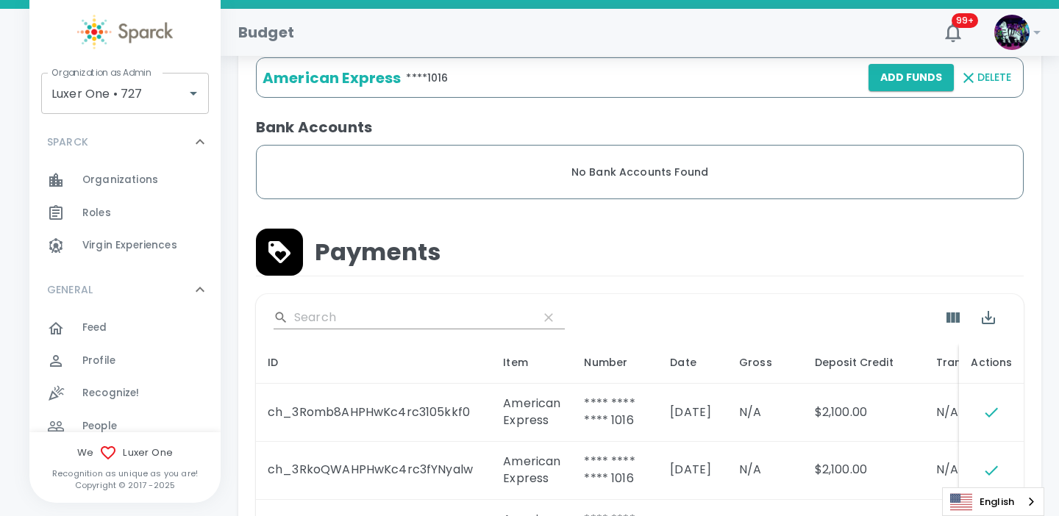
scroll to position [498, 0]
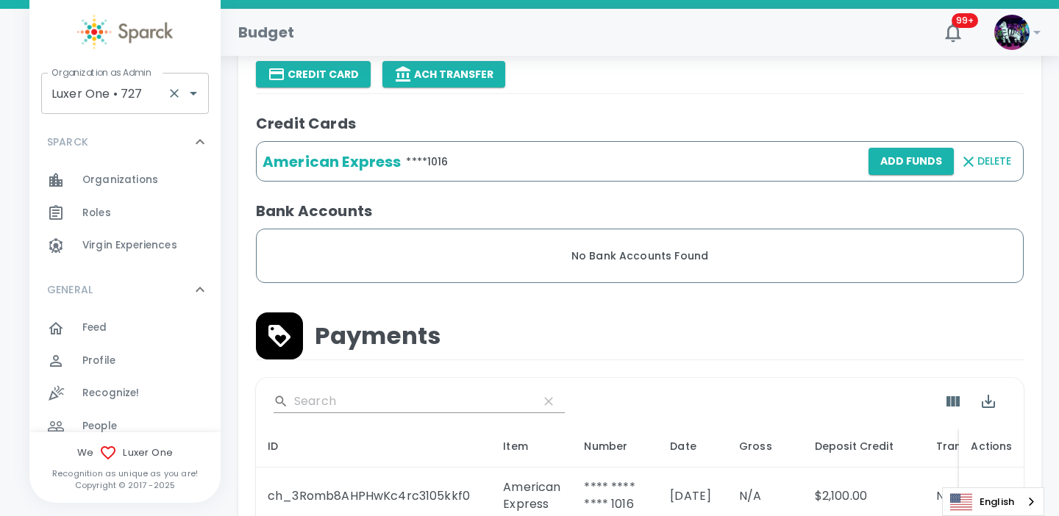
click at [129, 98] on input "Luxer One • 727" at bounding box center [104, 93] width 113 height 28
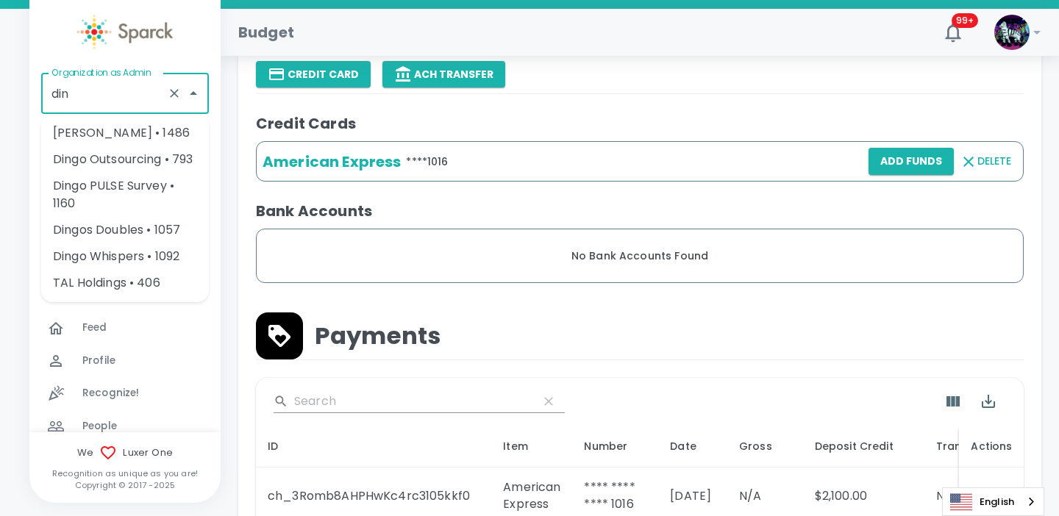
click at [134, 136] on li "[PERSON_NAME] • 1486" at bounding box center [125, 133] width 168 height 26
type input "[PERSON_NAME] • 1486"
